Goal: Navigation & Orientation: Find specific page/section

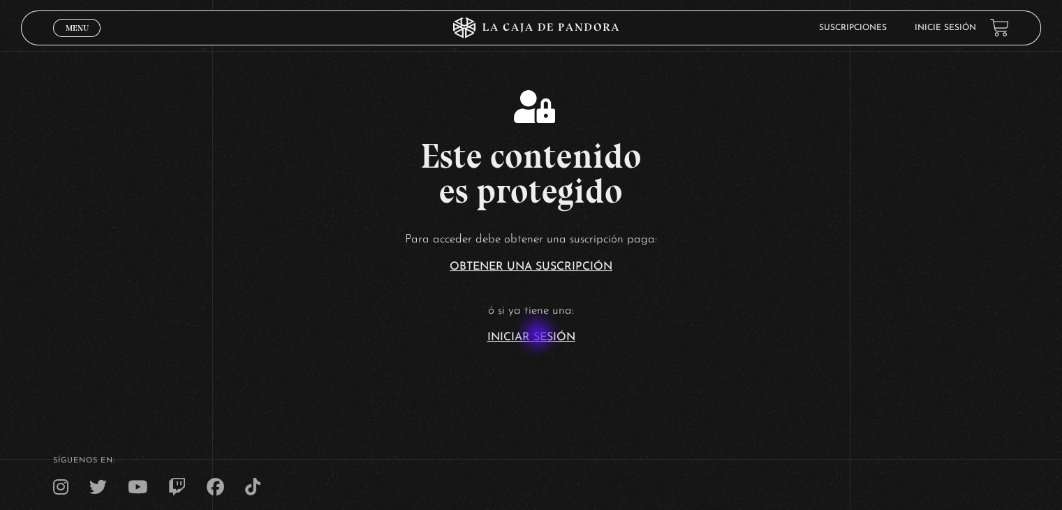
click at [539, 336] on link "Iniciar Sesión" at bounding box center [531, 337] width 88 height 11
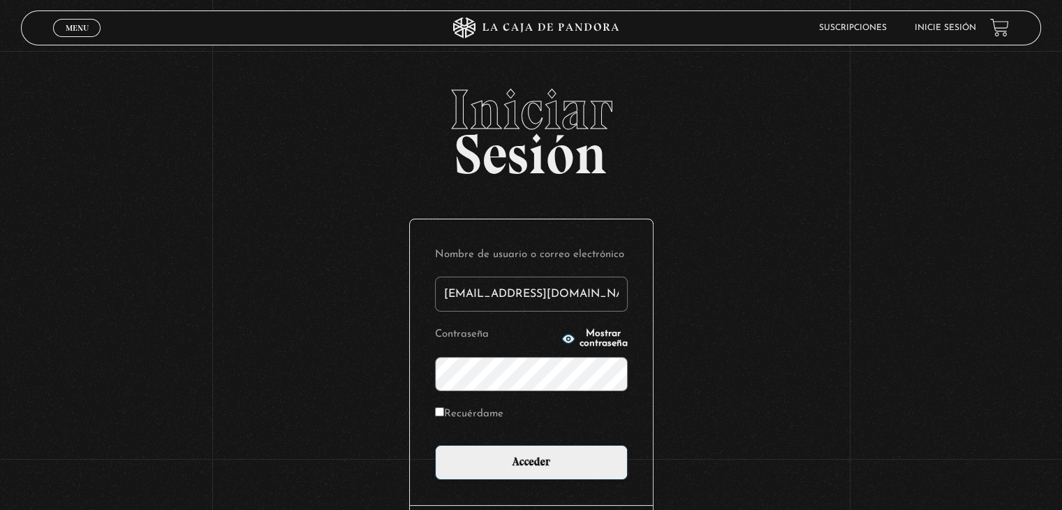
type input "amandacb_93@hotmail.com"
click at [435, 445] on input "Acceder" at bounding box center [531, 462] width 193 height 35
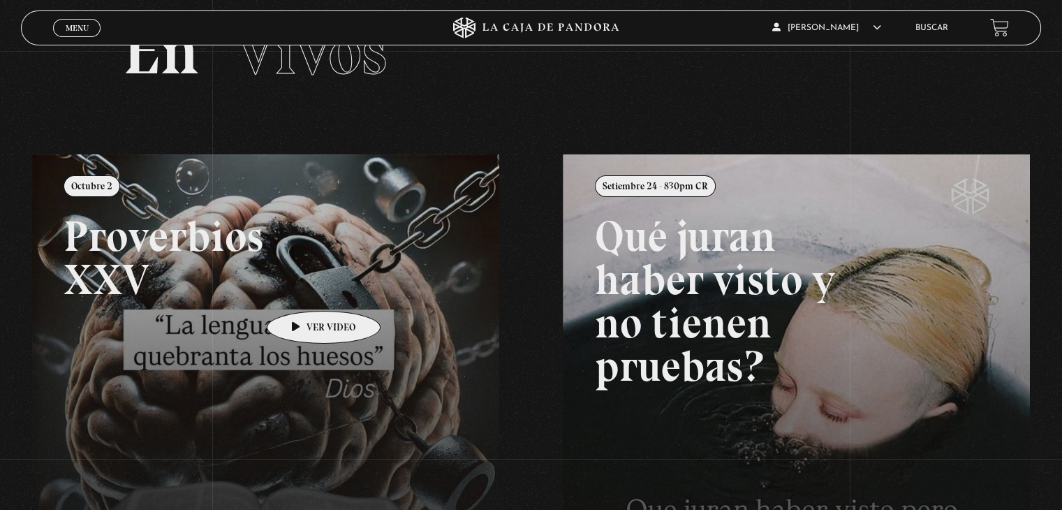
scroll to position [70, 0]
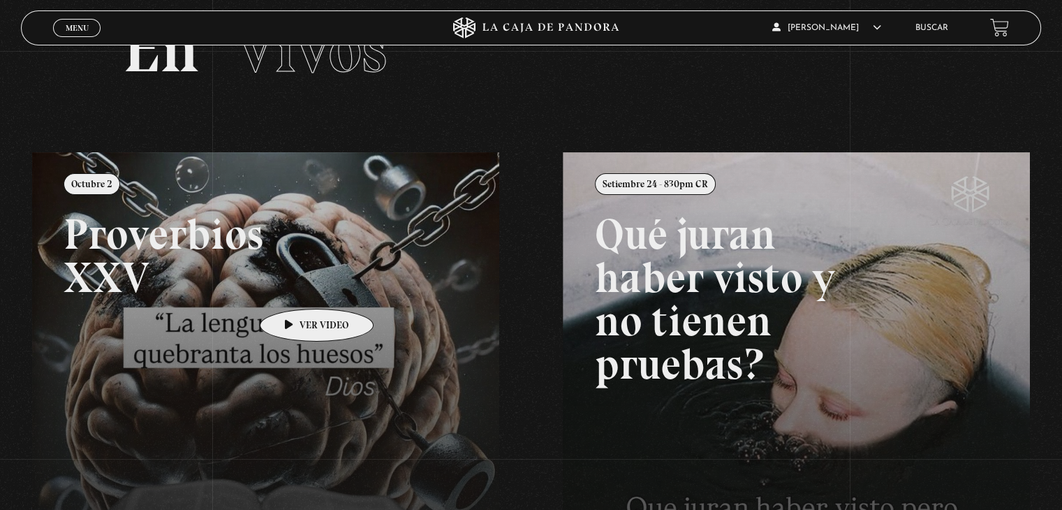
click at [295, 287] on link at bounding box center [563, 407] width 1062 height 510
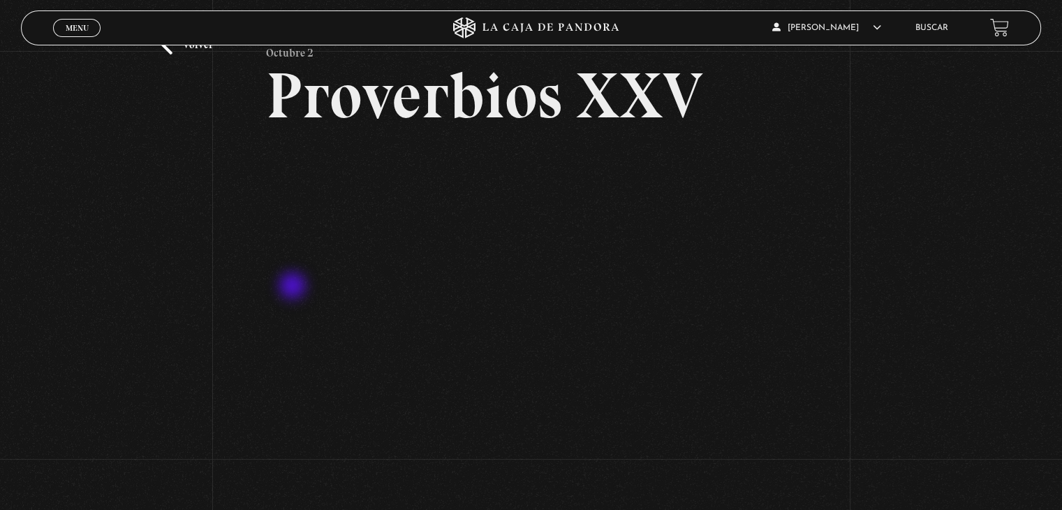
scroll to position [70, 0]
